Goal: Find specific page/section

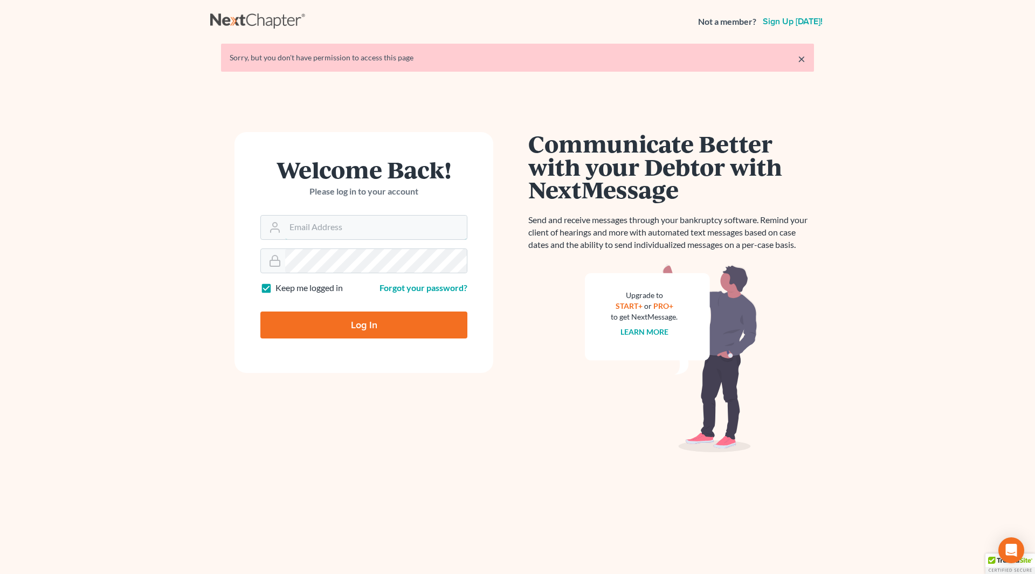
type input "[PERSON_NAME][EMAIL_ADDRESS][DOMAIN_NAME]"
click at [394, 335] on input "Log In" at bounding box center [363, 325] width 207 height 27
type input "Thinking..."
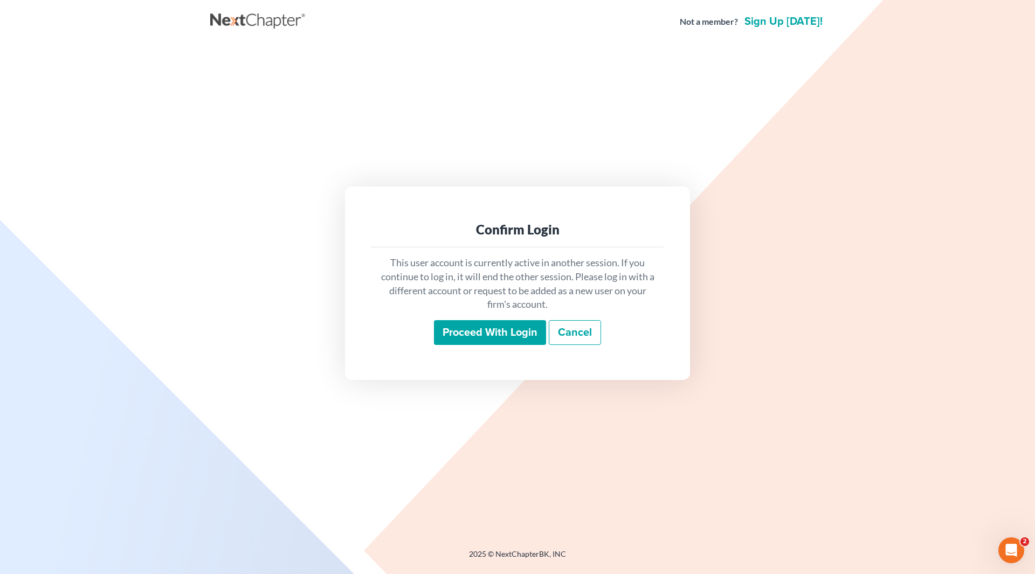
click at [489, 332] on input "Proceed with login" at bounding box center [490, 332] width 112 height 25
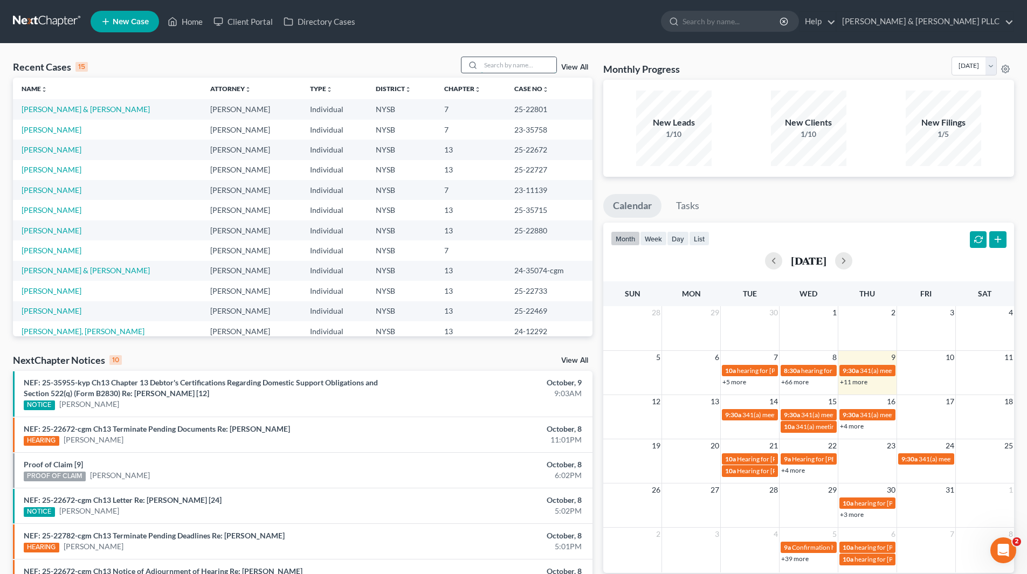
click at [539, 66] on input "search" at bounding box center [519, 65] width 76 height 16
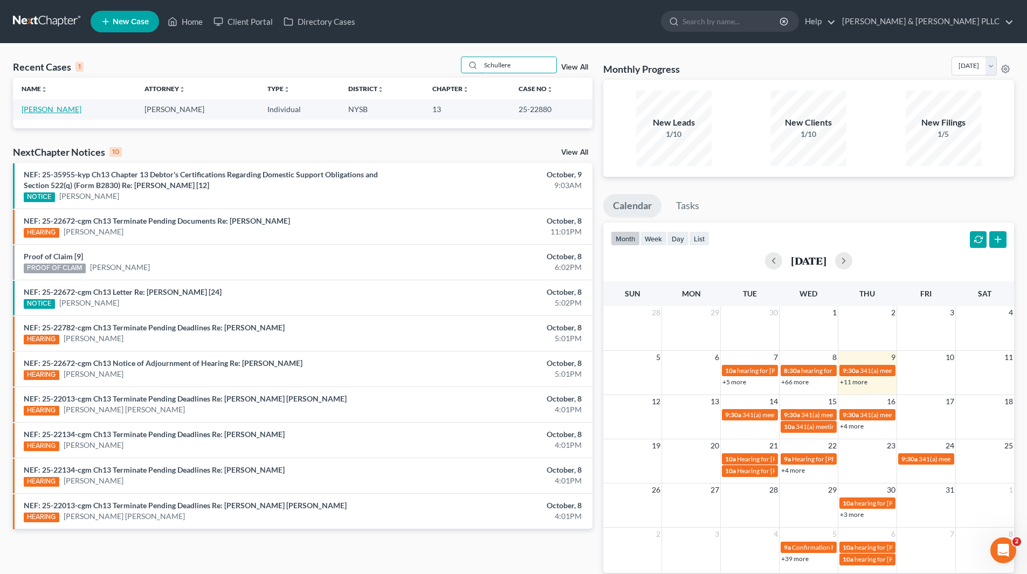
type input "Schullere"
click at [72, 111] on link "Schullere, Elvina" at bounding box center [52, 109] width 60 height 9
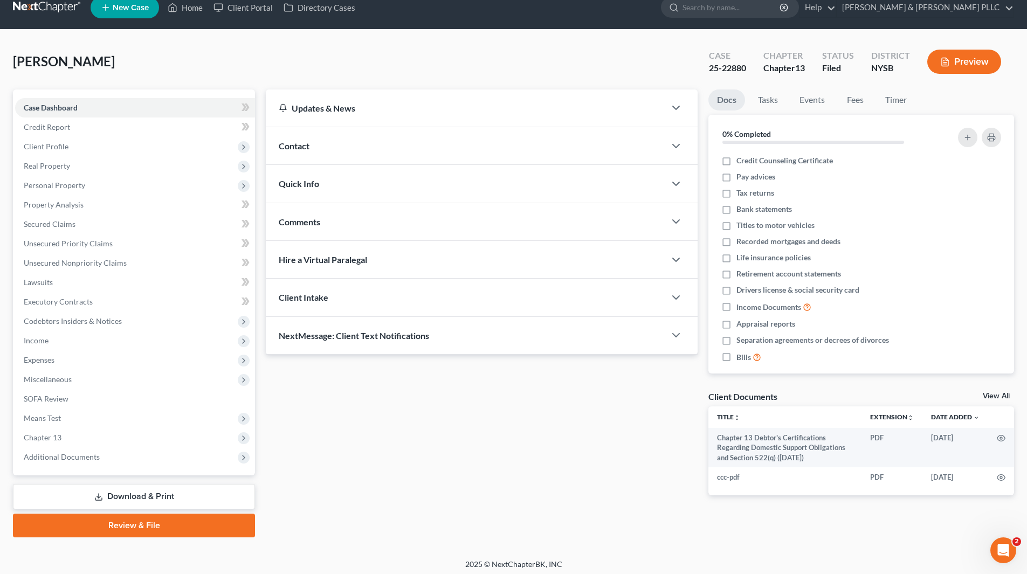
scroll to position [18, 0]
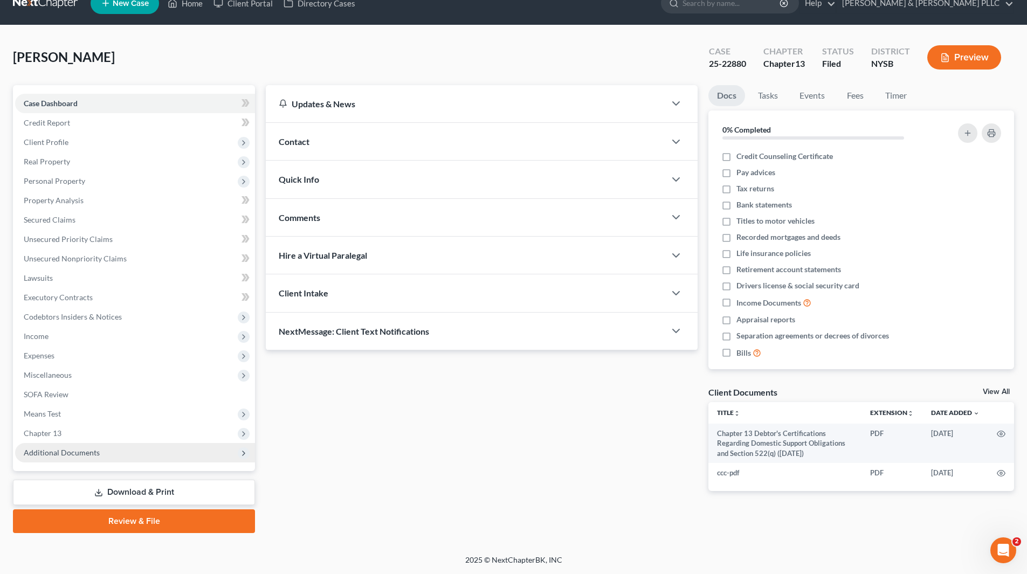
click at [81, 452] on span "Additional Documents" at bounding box center [62, 452] width 76 height 9
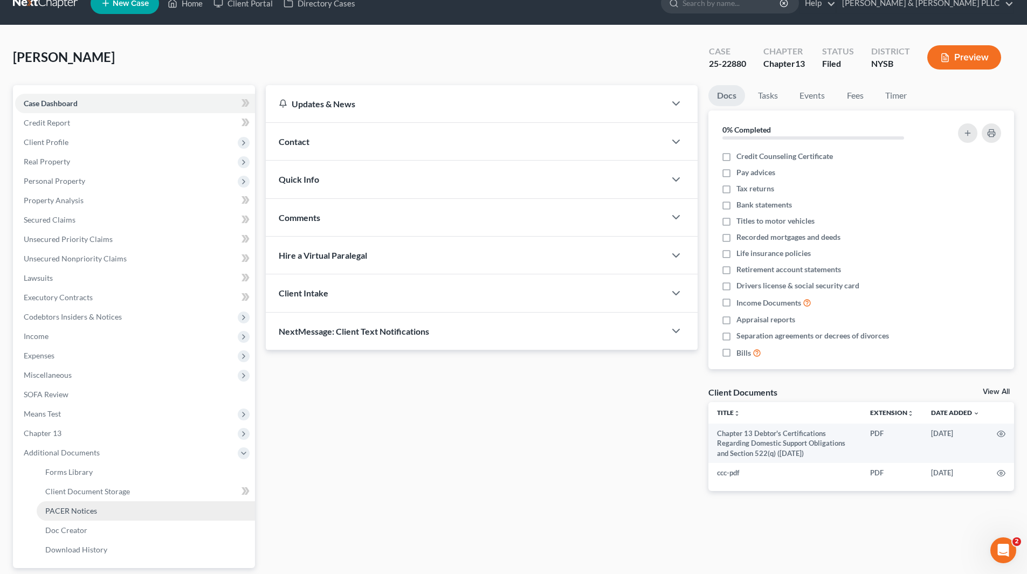
click at [92, 513] on span "PACER Notices" at bounding box center [71, 510] width 52 height 9
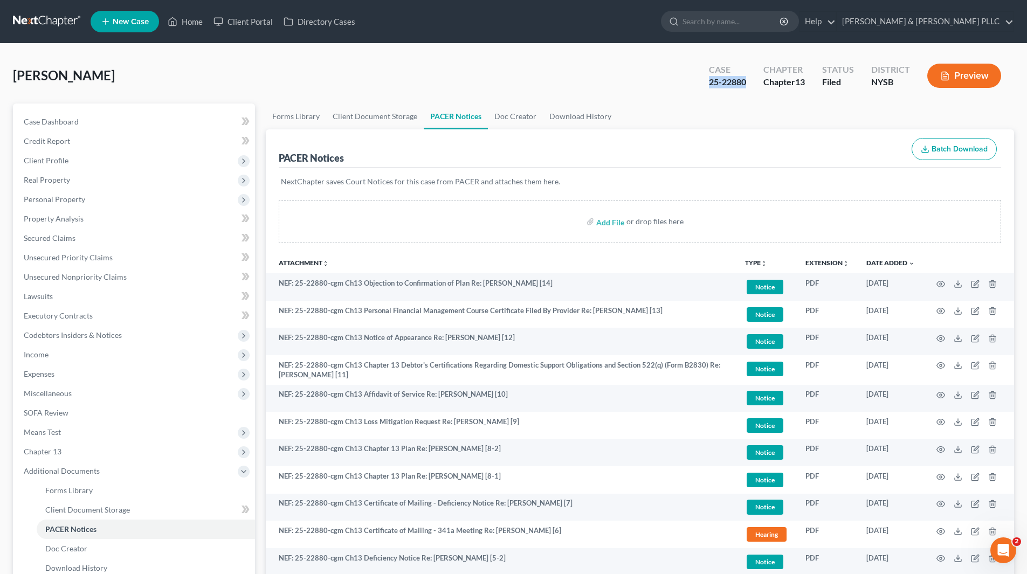
drag, startPoint x: 702, startPoint y: 80, endPoint x: 749, endPoint y: 81, distance: 46.4
click at [749, 81] on div "Case 25-22880" at bounding box center [728, 77] width 54 height 32
copy div "25-22880"
